Goal: Book appointment/travel/reservation

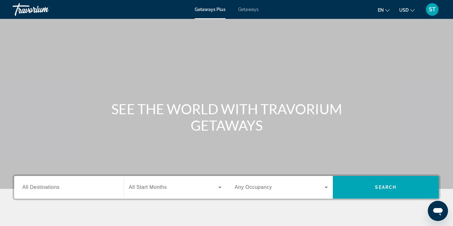
click at [327, 187] on icon "Search widget" at bounding box center [326, 188] width 3 height 2
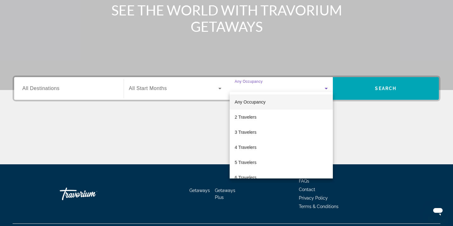
scroll to position [114, 0]
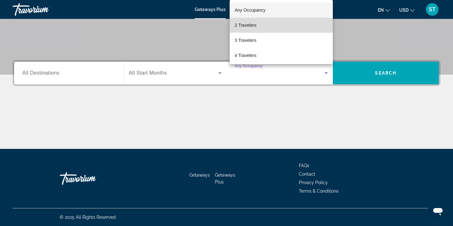
click at [257, 27] on span "2 Travelers" at bounding box center [246, 25] width 22 height 8
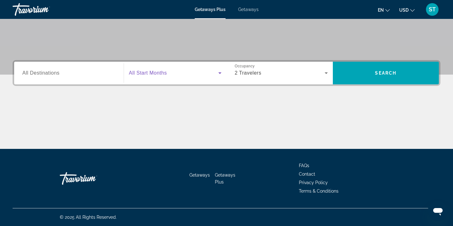
click at [221, 73] on icon "Search widget" at bounding box center [219, 73] width 3 height 2
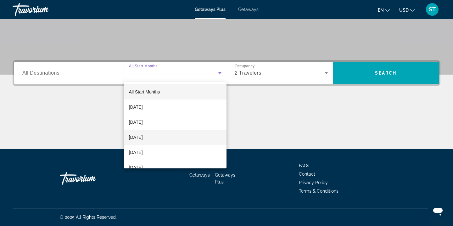
click at [179, 136] on mat-option "[DATE]" at bounding box center [175, 137] width 103 height 15
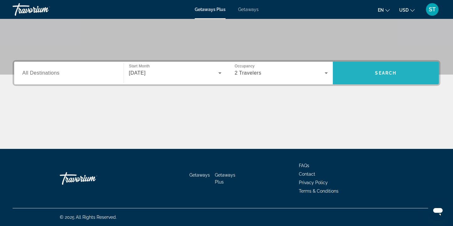
click at [387, 72] on span "Search" at bounding box center [385, 73] width 21 height 5
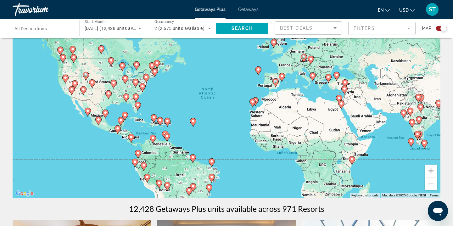
scroll to position [37, 0]
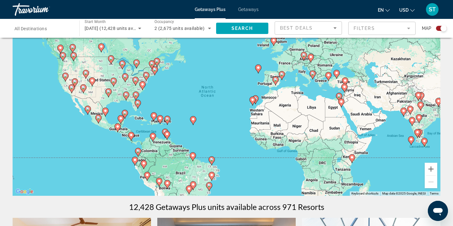
click at [67, 146] on div "To activate drag with keyboard, press Alt + Enter. Once in keyboard drag state,…" at bounding box center [227, 101] width 428 height 189
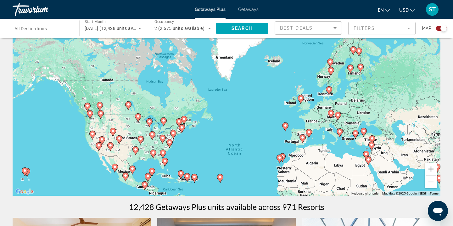
click at [126, 176] on image "Main content" at bounding box center [126, 176] width 4 height 4
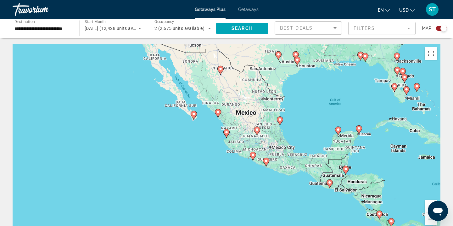
scroll to position [0, 0]
click at [383, 154] on div "To activate drag with keyboard, press Alt + Enter. Once in keyboard drag state,…" at bounding box center [227, 138] width 428 height 189
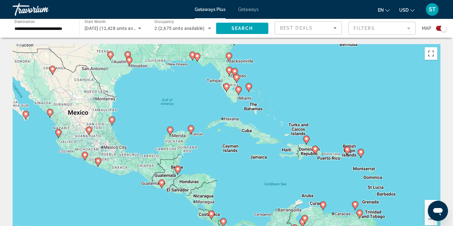
click at [315, 149] on image "Main content" at bounding box center [316, 149] width 4 height 4
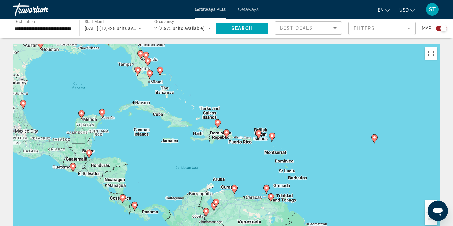
click at [226, 133] on image "Main content" at bounding box center [227, 133] width 4 height 4
type input "**********"
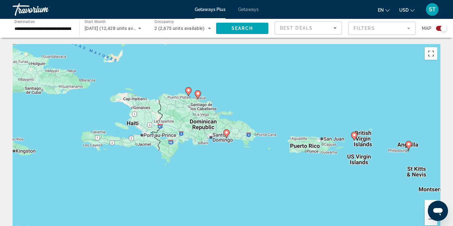
click at [199, 94] on image "Main content" at bounding box center [198, 94] width 4 height 4
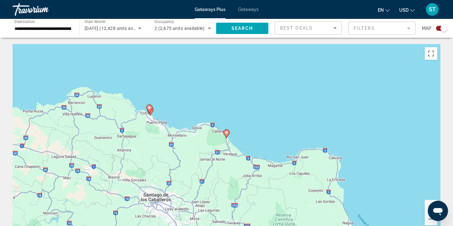
click at [227, 133] on image "Main content" at bounding box center [227, 133] width 4 height 4
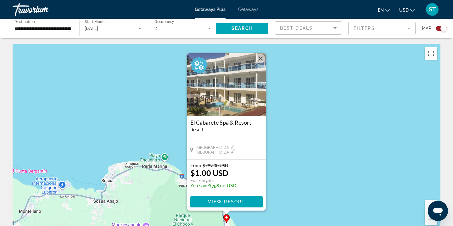
click at [259, 58] on button "Close" at bounding box center [260, 58] width 9 height 9
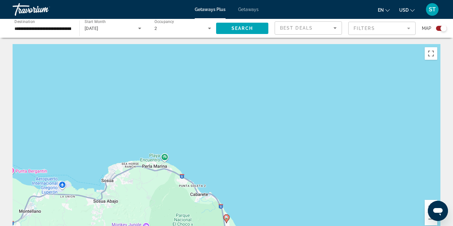
click at [222, 124] on div "To navigate, press the arrow keys. To activate drag with keyboard, press Alt + …" at bounding box center [227, 138] width 428 height 189
click at [410, 28] on mat-form-field "Filters" at bounding box center [382, 28] width 67 height 13
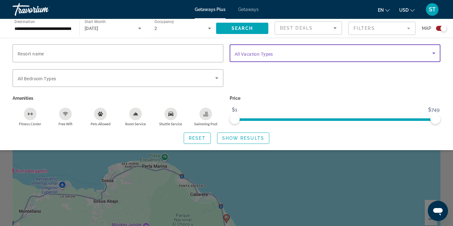
click at [435, 53] on icon "Search widget" at bounding box center [434, 53] width 8 height 8
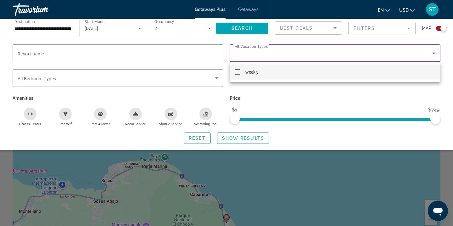
click at [435, 53] on div at bounding box center [226, 113] width 453 height 226
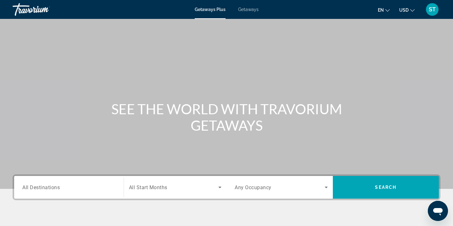
click at [116, 185] on div "Destination All Destinations" at bounding box center [68, 188] width 103 height 18
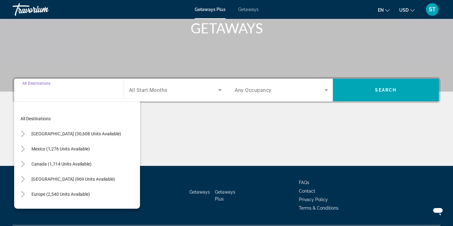
scroll to position [114, 0]
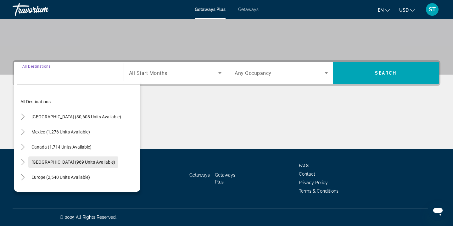
click at [82, 162] on span "[GEOGRAPHIC_DATA] (969 units available)" at bounding box center [73, 162] width 84 height 5
type input "**********"
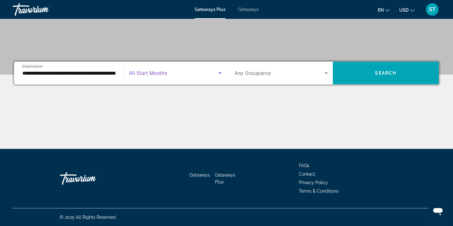
click at [219, 73] on icon "Search widget" at bounding box center [219, 73] width 3 height 2
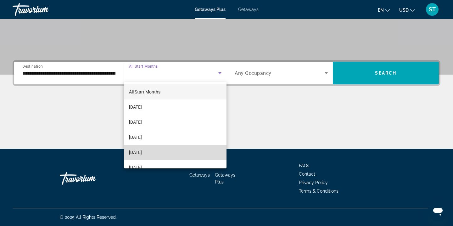
click at [171, 152] on mat-option "[DATE]" at bounding box center [175, 152] width 103 height 15
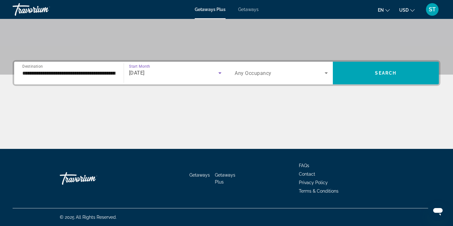
click at [328, 70] on icon "Search widget" at bounding box center [327, 73] width 8 height 8
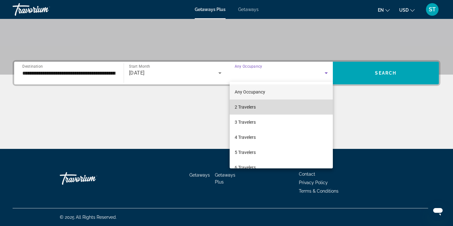
click at [304, 108] on mat-option "2 Travelers" at bounding box center [281, 106] width 103 height 15
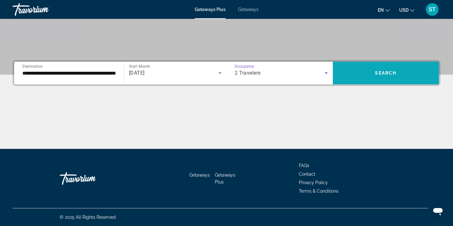
click at [392, 70] on span "Search widget" at bounding box center [386, 72] width 106 height 15
